Goal: Task Accomplishment & Management: Use online tool/utility

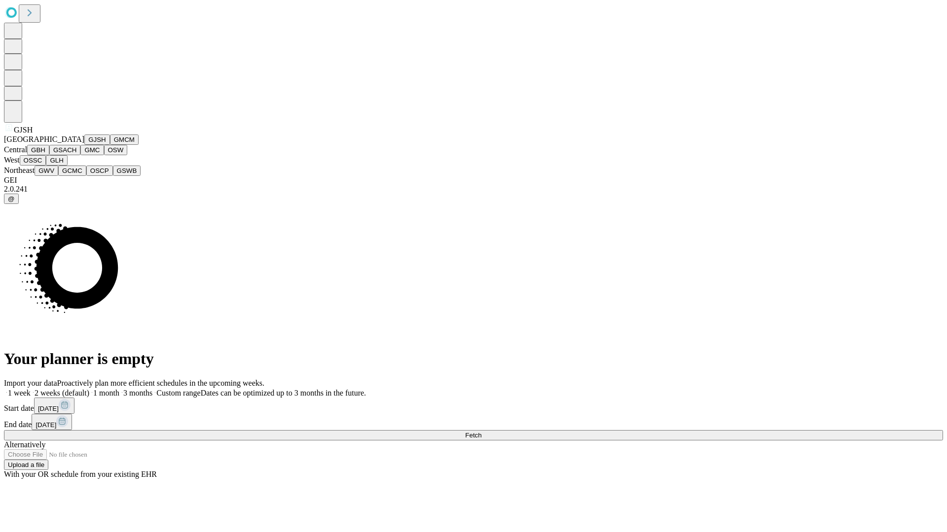
click at [84, 145] on button "GJSH" at bounding box center [97, 140] width 26 height 10
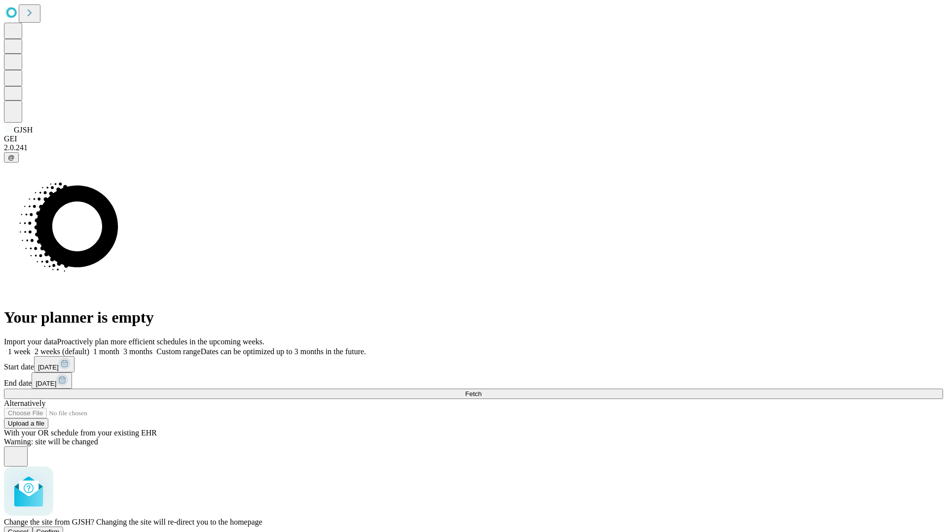
click at [60, 529] on span "Confirm" at bounding box center [47, 532] width 23 height 7
click at [31, 348] on label "1 week" at bounding box center [17, 352] width 27 height 8
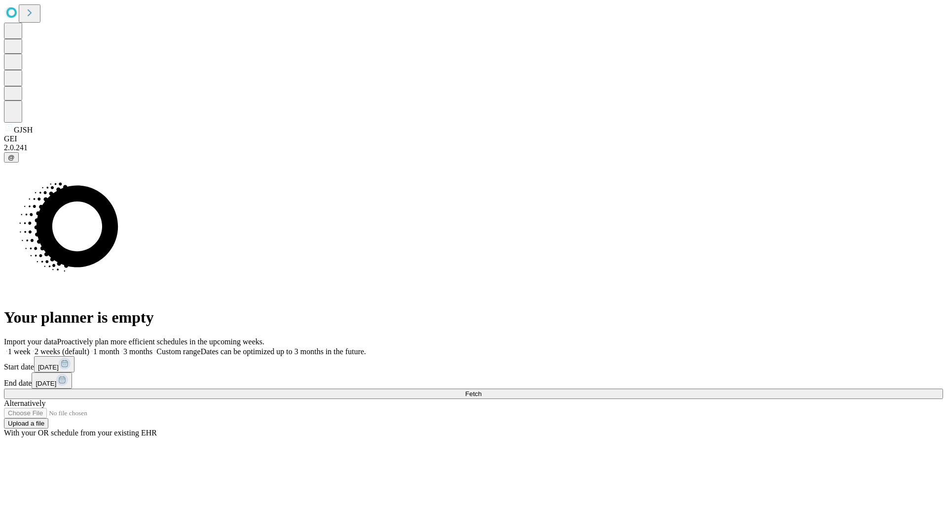
click at [481, 390] on span "Fetch" at bounding box center [473, 393] width 16 height 7
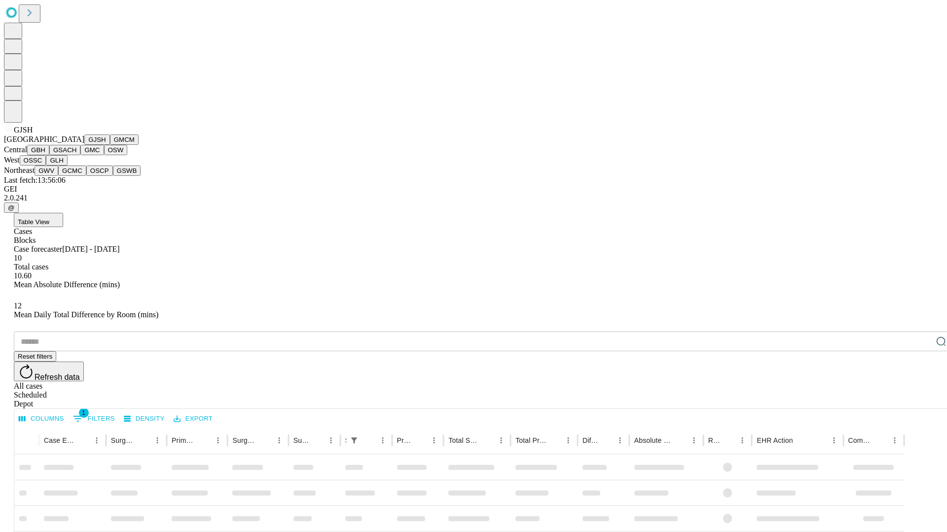
click at [110, 145] on button "GMCM" at bounding box center [124, 140] width 29 height 10
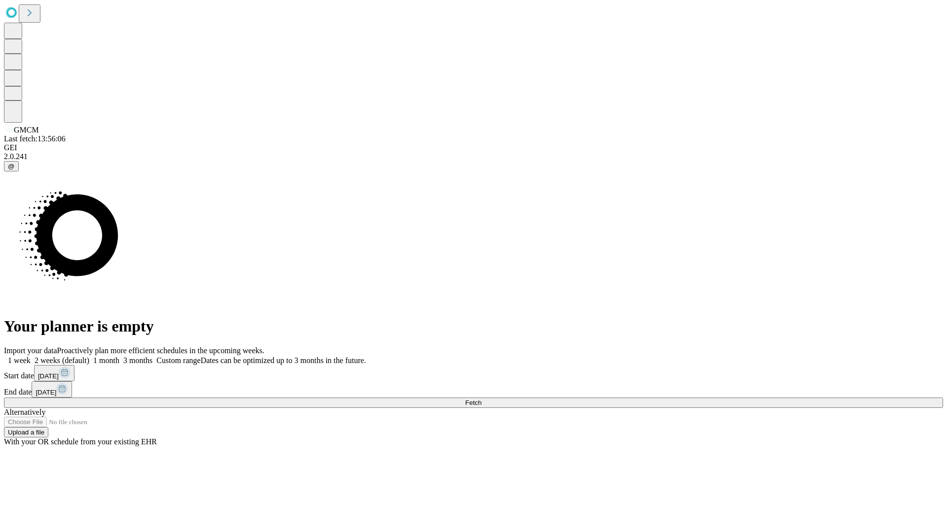
click at [31, 356] on label "1 week" at bounding box center [17, 360] width 27 height 8
click at [481, 399] on span "Fetch" at bounding box center [473, 402] width 16 height 7
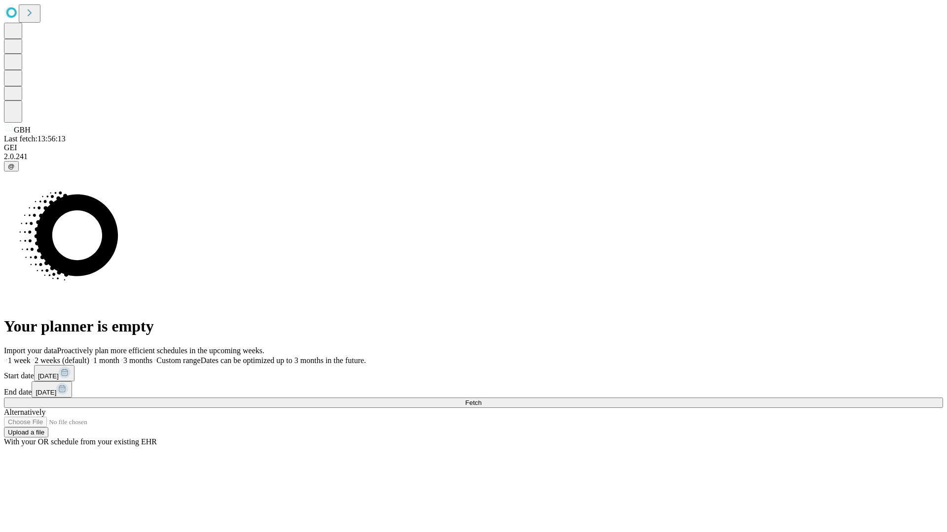
click at [31, 356] on label "1 week" at bounding box center [17, 360] width 27 height 8
click at [481, 399] on span "Fetch" at bounding box center [473, 402] width 16 height 7
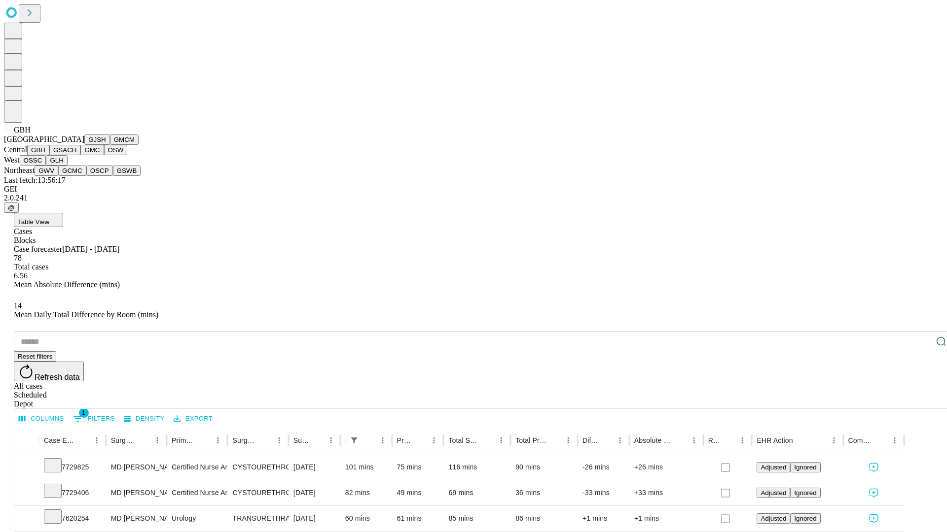
click at [76, 155] on button "GSACH" at bounding box center [64, 150] width 31 height 10
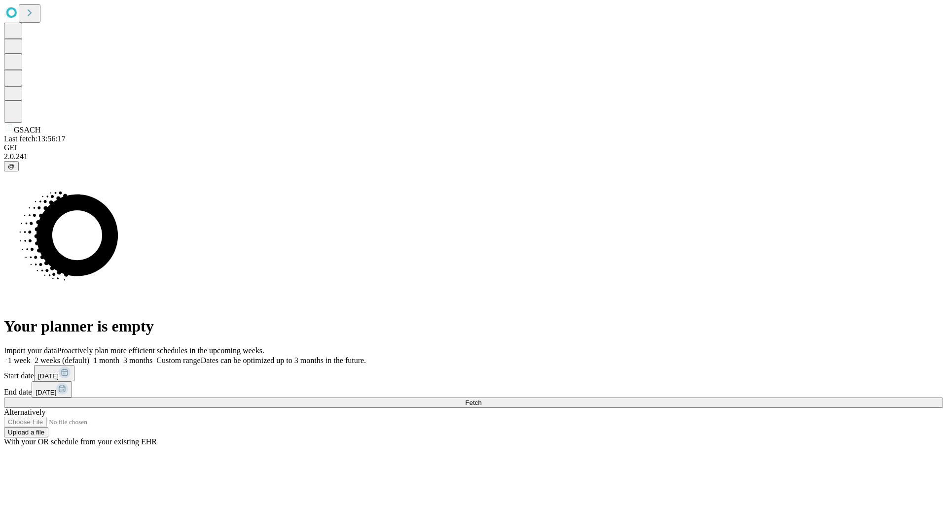
click at [481, 399] on span "Fetch" at bounding box center [473, 402] width 16 height 7
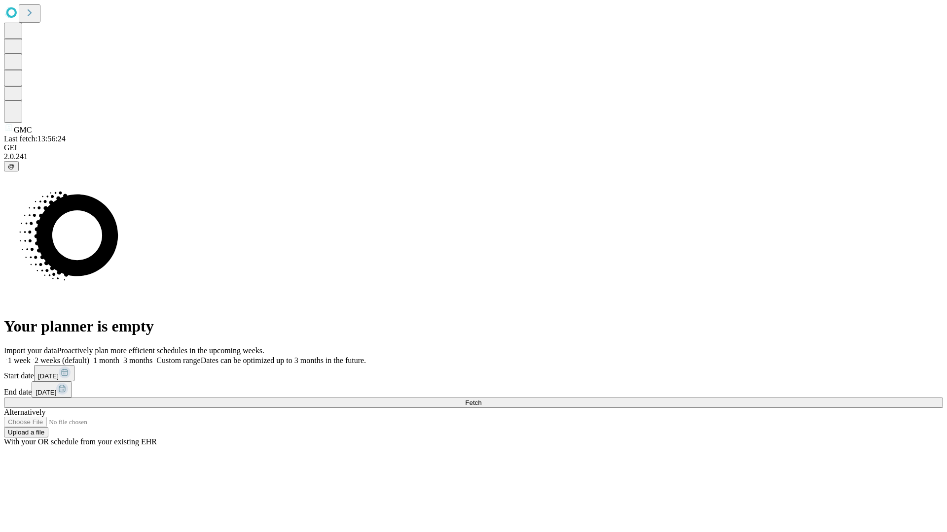
click at [31, 356] on label "1 week" at bounding box center [17, 360] width 27 height 8
click at [481, 399] on span "Fetch" at bounding box center [473, 402] width 16 height 7
click at [31, 356] on label "1 week" at bounding box center [17, 360] width 27 height 8
click at [481, 399] on span "Fetch" at bounding box center [473, 402] width 16 height 7
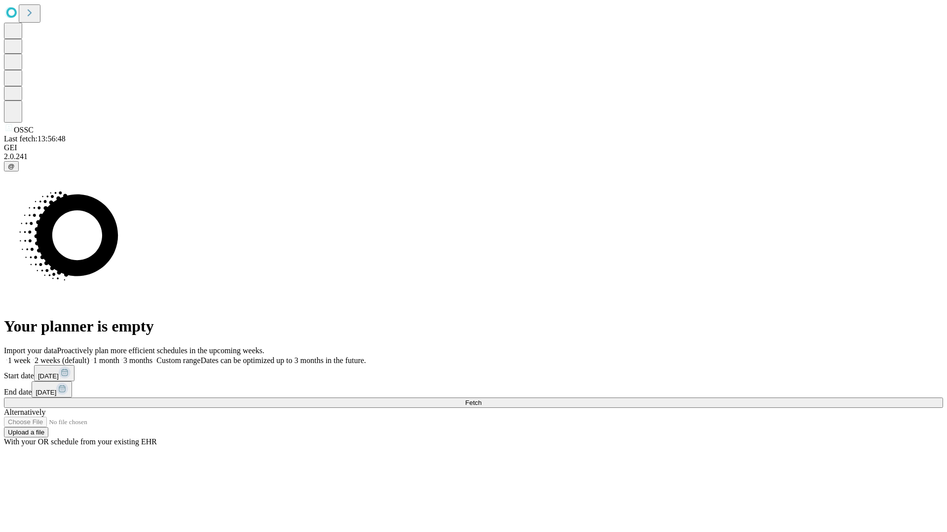
click at [31, 356] on label "1 week" at bounding box center [17, 360] width 27 height 8
click at [481, 399] on span "Fetch" at bounding box center [473, 402] width 16 height 7
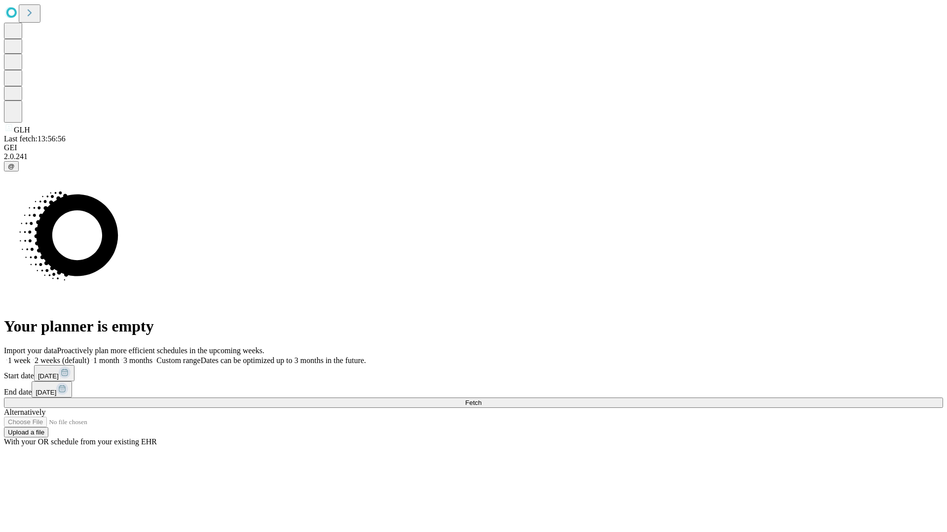
click at [481, 399] on span "Fetch" at bounding box center [473, 402] width 16 height 7
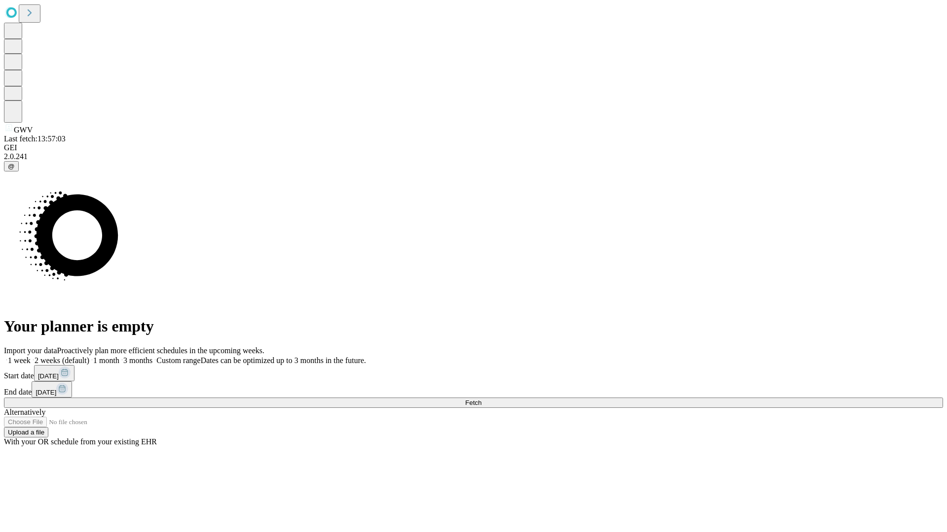
click at [31, 356] on label "1 week" at bounding box center [17, 360] width 27 height 8
click at [481, 399] on span "Fetch" at bounding box center [473, 402] width 16 height 7
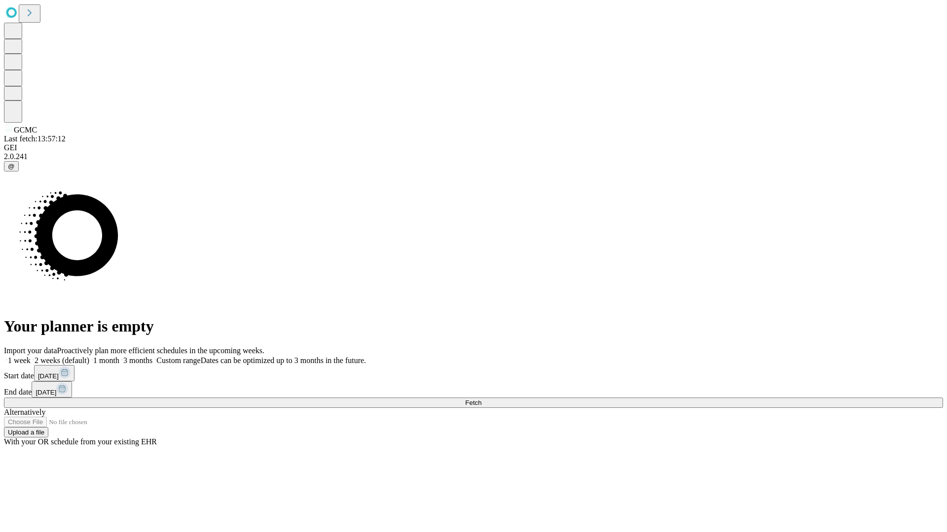
click at [31, 356] on label "1 week" at bounding box center [17, 360] width 27 height 8
click at [481, 399] on span "Fetch" at bounding box center [473, 402] width 16 height 7
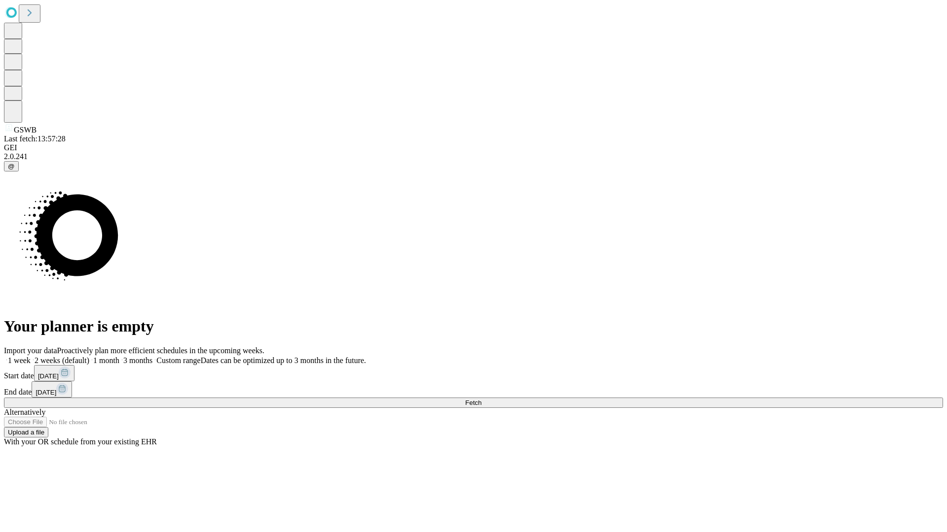
click at [481, 399] on span "Fetch" at bounding box center [473, 402] width 16 height 7
